Goal: Transaction & Acquisition: Register for event/course

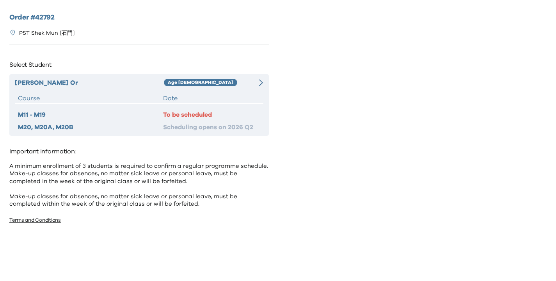
click at [218, 82] on div "Age [DEMOGRAPHIC_DATA]" at bounding box center [207, 82] width 87 height 9
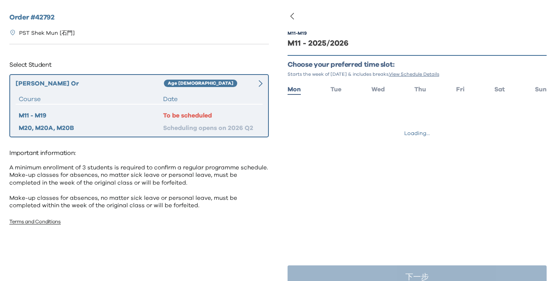
click at [184, 53] on div "Order # 42792 PST Shek Mun [石門] Select Student Valerie Yuet Yin Or Age 6-7 Cour…" at bounding box center [139, 137] width 278 height 274
click at [420, 92] on span "Thu" at bounding box center [421, 89] width 12 height 6
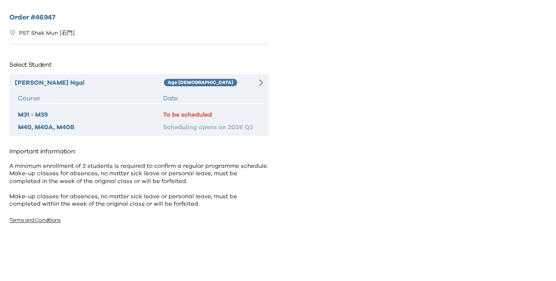
click at [194, 92] on div "[PERSON_NAME] Age [DEMOGRAPHIC_DATA] Course Date M31 - M39 To be scheduled M40,…" at bounding box center [139, 105] width 260 height 62
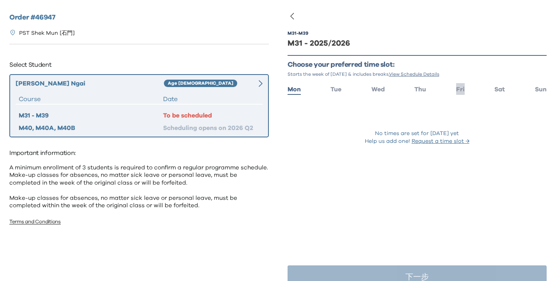
click at [456, 89] on span "Fri" at bounding box center [460, 89] width 9 height 6
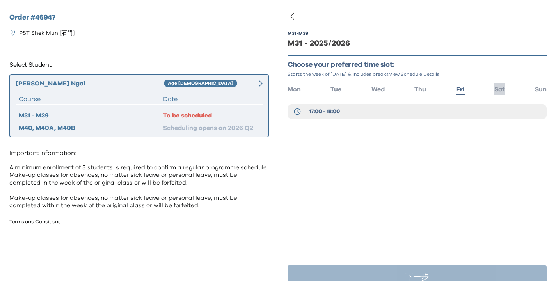
click at [496, 94] on li "Sat" at bounding box center [500, 88] width 11 height 11
click at [452, 93] on ul "Mon Tue Wed Thu Fri Sat Sun" at bounding box center [418, 88] width 260 height 11
click at [456, 88] on span "Fri" at bounding box center [460, 89] width 9 height 6
click at [360, 113] on button "17:00 - 18:00" at bounding box center [418, 111] width 260 height 15
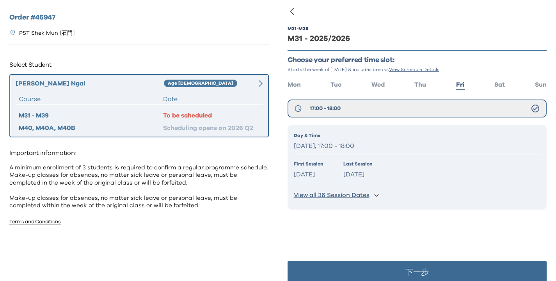
scroll to position [16, 0]
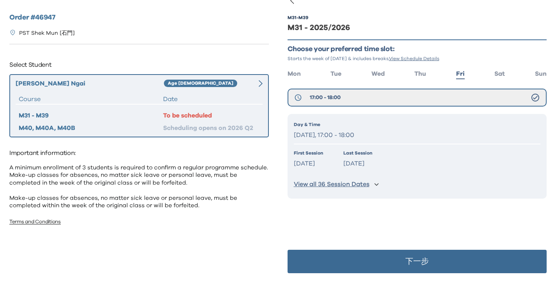
click at [368, 251] on button "下一步" at bounding box center [418, 261] width 260 height 23
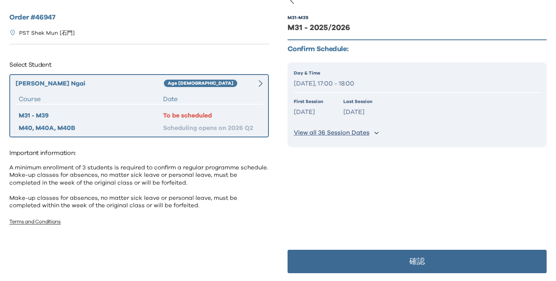
click at [378, 253] on button "確認" at bounding box center [418, 261] width 260 height 23
